Goal: Navigation & Orientation: Find specific page/section

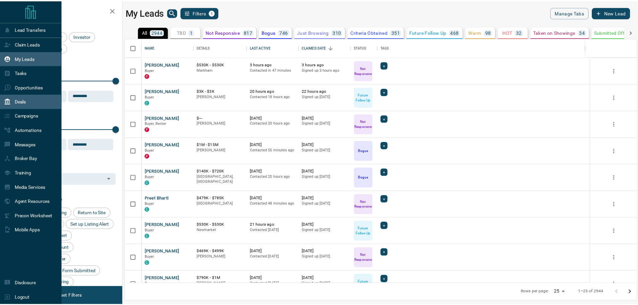
scroll to position [240, 511]
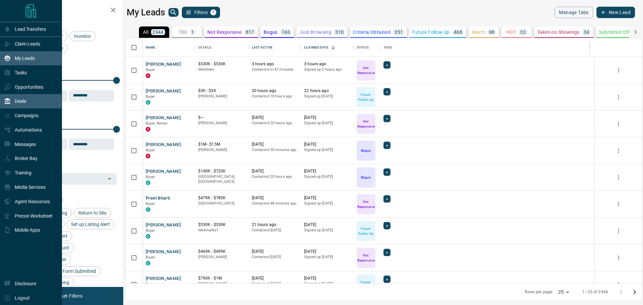
click at [10, 107] on div "Deals" at bounding box center [15, 101] width 22 height 11
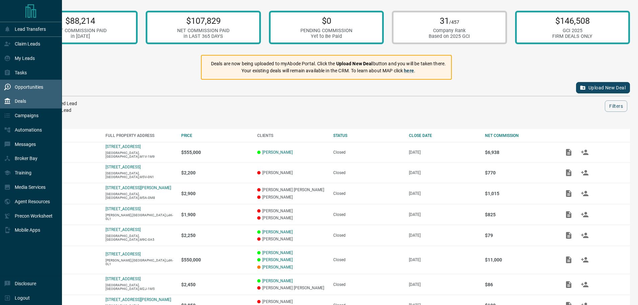
click at [21, 88] on p "Opportunities" at bounding box center [29, 86] width 28 height 5
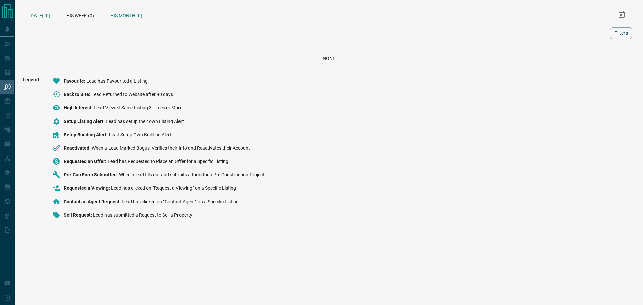
click at [124, 19] on div "This Month (0)" at bounding box center [125, 15] width 48 height 16
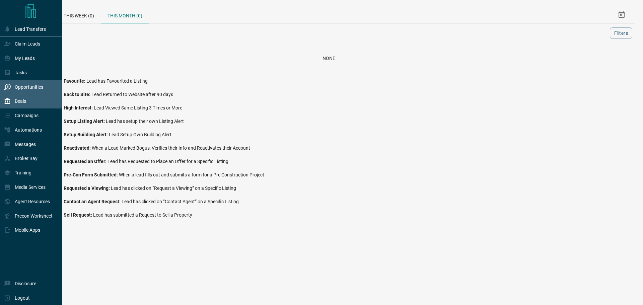
click at [18, 107] on div "Deals" at bounding box center [15, 101] width 22 height 11
